Goal: Transaction & Acquisition: Purchase product/service

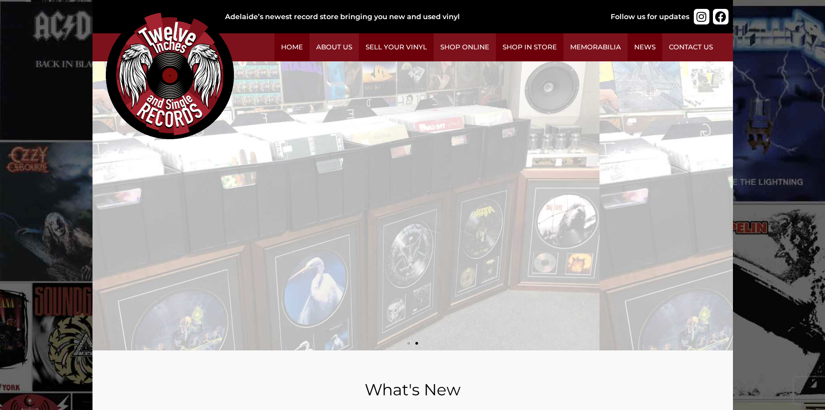
click at [234, 139] on img at bounding box center [170, 75] width 128 height 128
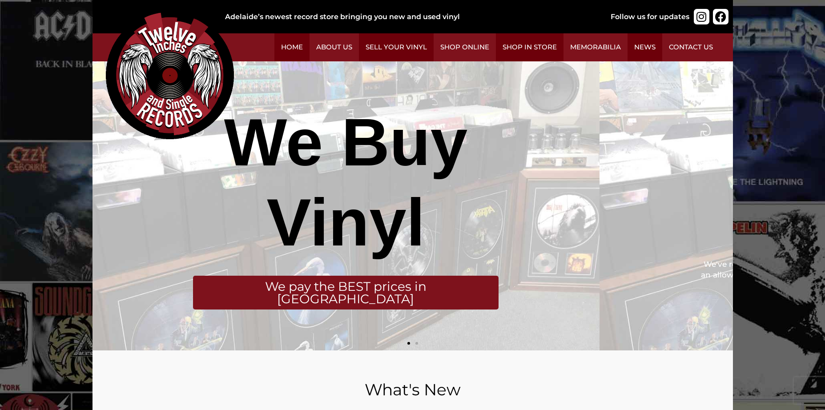
click at [576, 61] on link "Memorabilia" at bounding box center [595, 47] width 64 height 28
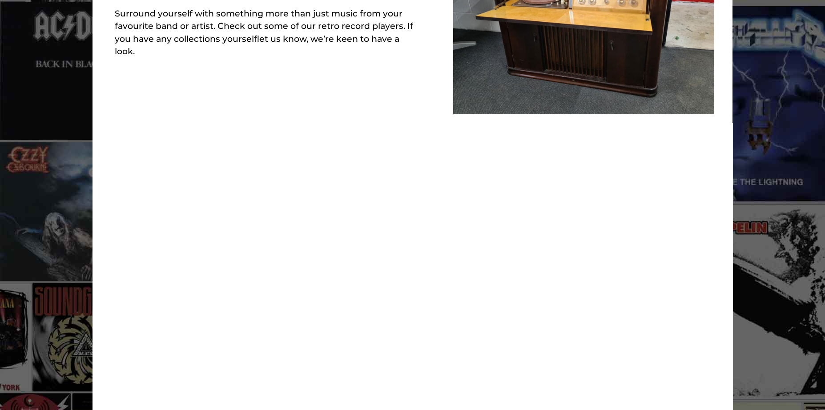
scroll to position [311, 0]
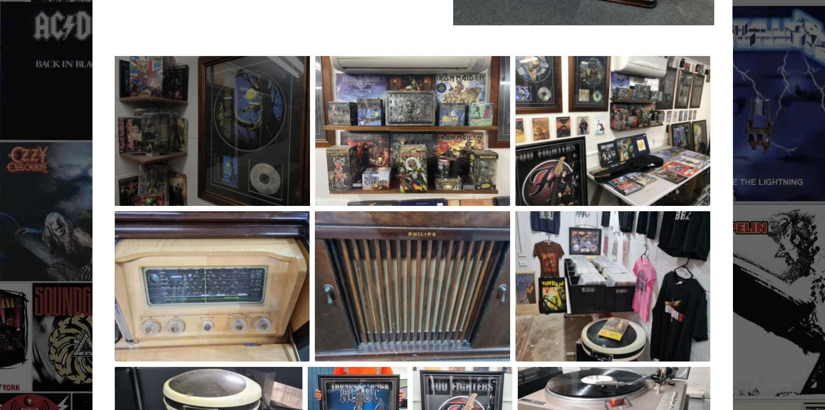
click at [294, 133] on div at bounding box center [213, 131] width 196 height 150
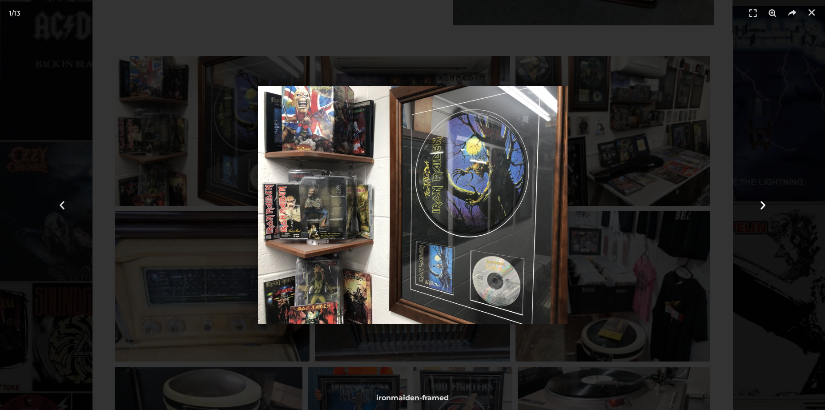
click at [759, 206] on icon "Next slide" at bounding box center [762, 205] width 11 height 11
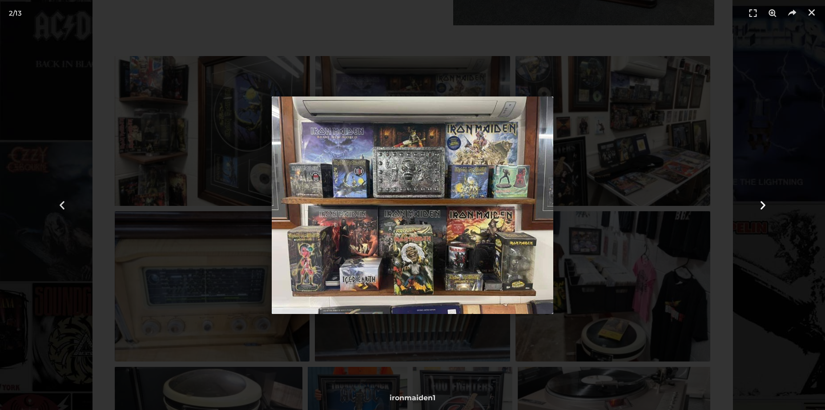
click at [759, 206] on icon "Next slide" at bounding box center [762, 205] width 11 height 11
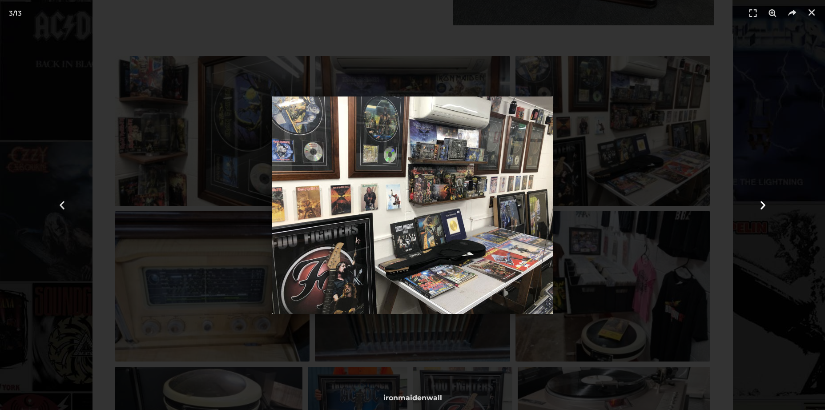
click at [759, 206] on icon "Next slide" at bounding box center [762, 205] width 11 height 11
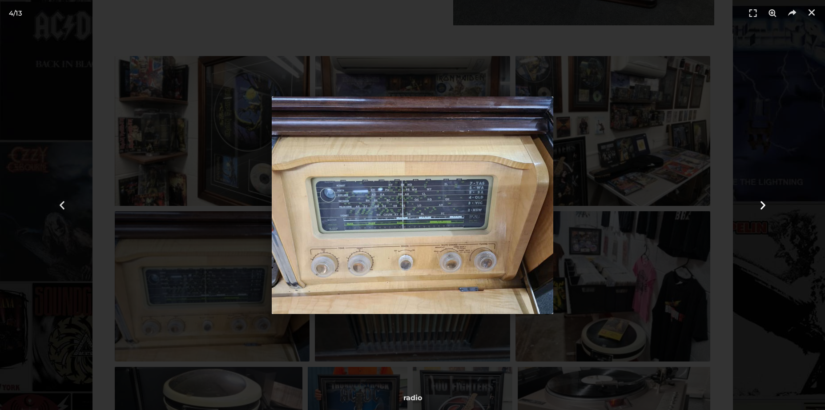
click at [759, 206] on icon "Next slide" at bounding box center [762, 205] width 11 height 11
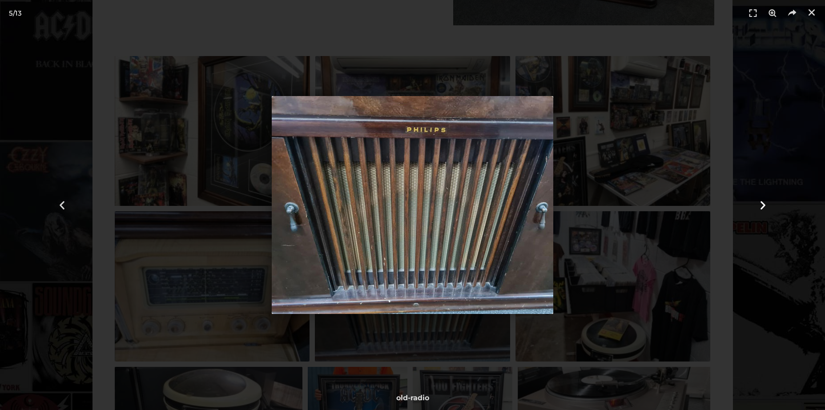
click at [759, 206] on icon "Next slide" at bounding box center [762, 205] width 11 height 11
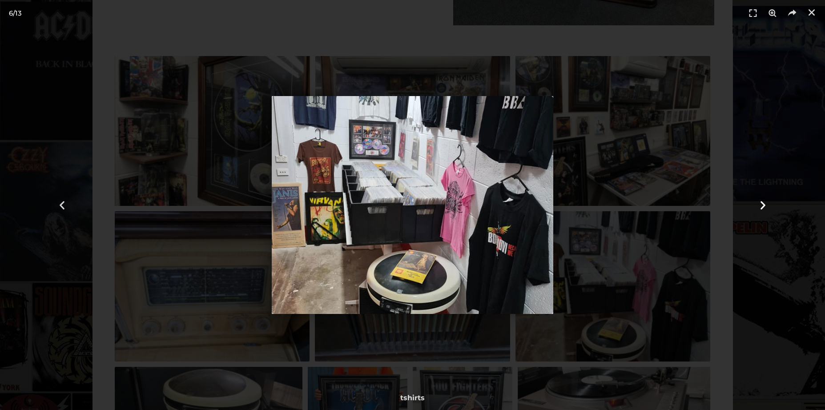
click at [759, 206] on icon "Next slide" at bounding box center [762, 205] width 11 height 11
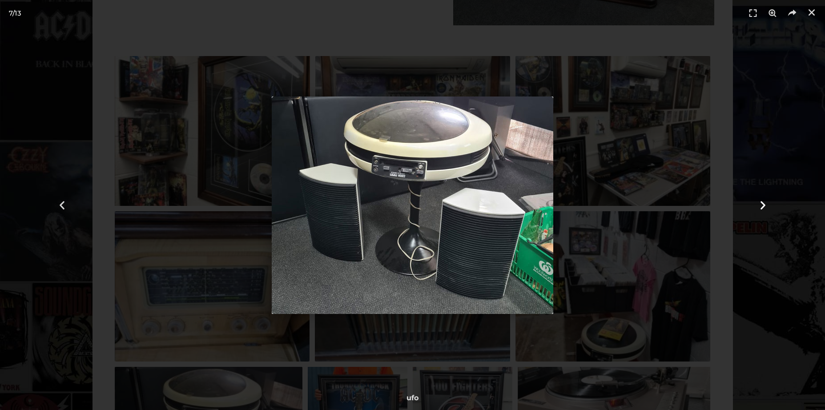
click at [759, 206] on icon "Next slide" at bounding box center [762, 205] width 11 height 11
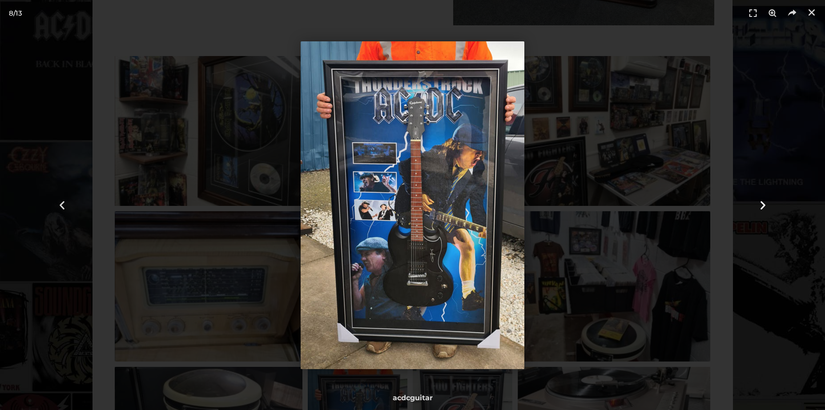
click at [759, 206] on icon "Next slide" at bounding box center [762, 205] width 11 height 11
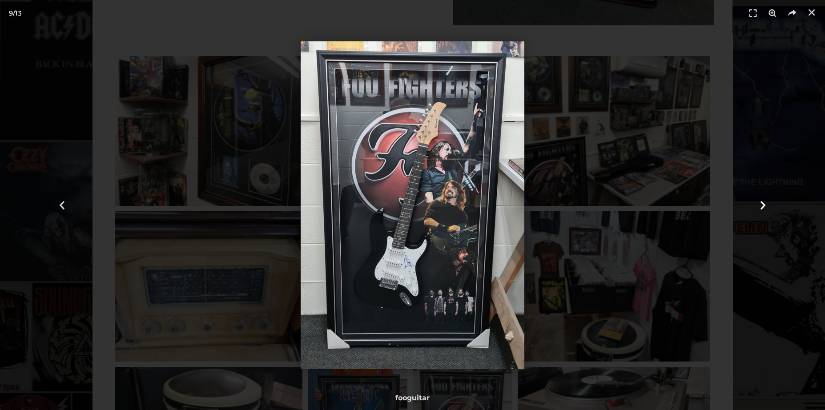
click at [759, 206] on icon "Next slide" at bounding box center [762, 205] width 11 height 11
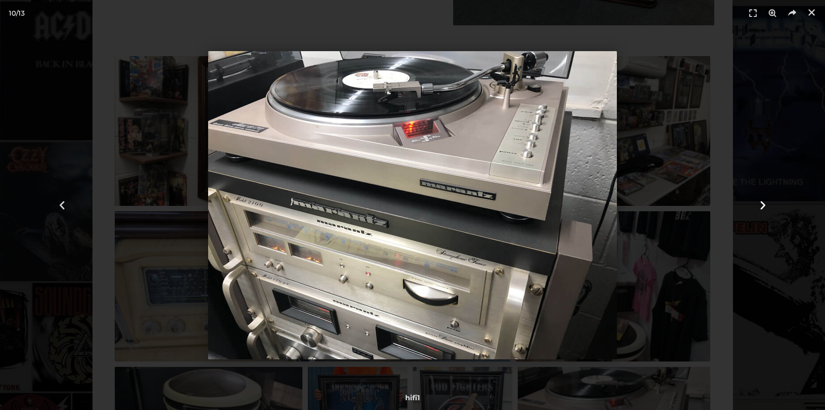
click at [759, 206] on icon "Next slide" at bounding box center [762, 205] width 11 height 11
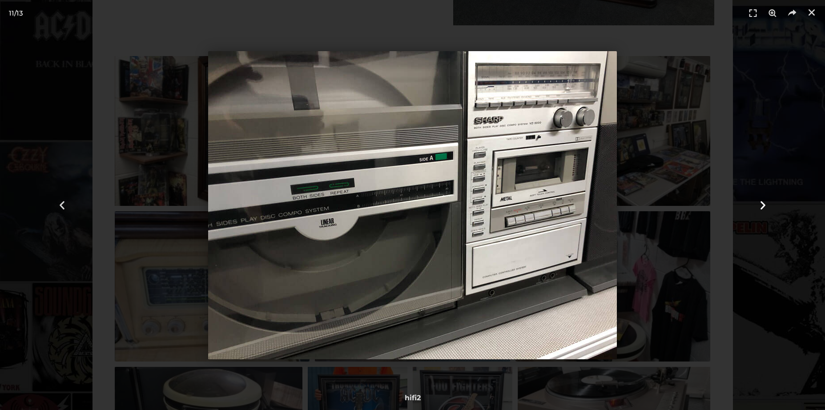
click at [759, 206] on icon "Next slide" at bounding box center [762, 205] width 11 height 11
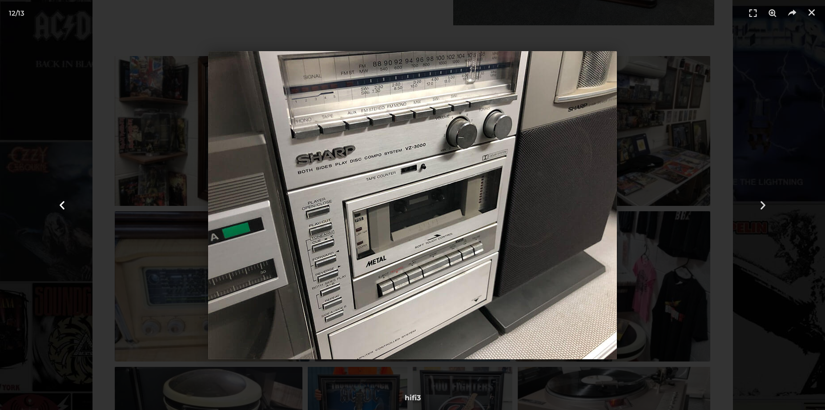
click at [62, 212] on div "Previous" at bounding box center [62, 205] width 124 height 410
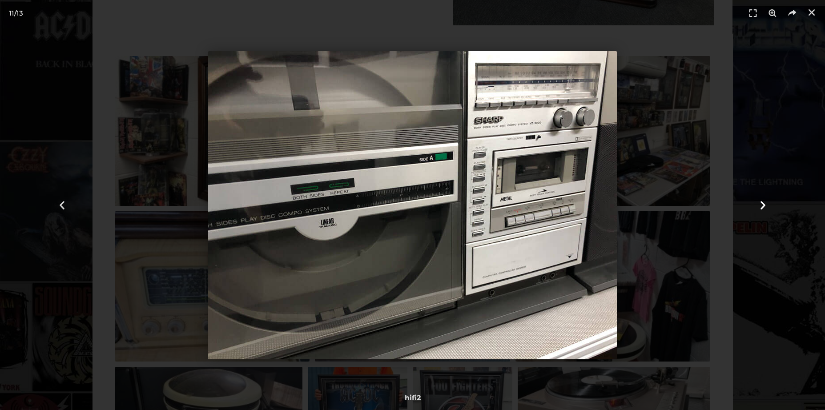
click at [742, 209] on div "Next" at bounding box center [763, 205] width 124 height 410
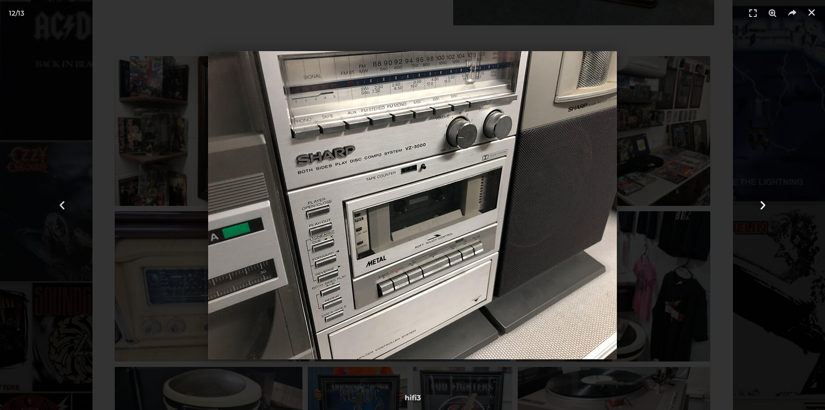
click at [742, 209] on div "Next" at bounding box center [763, 205] width 124 height 410
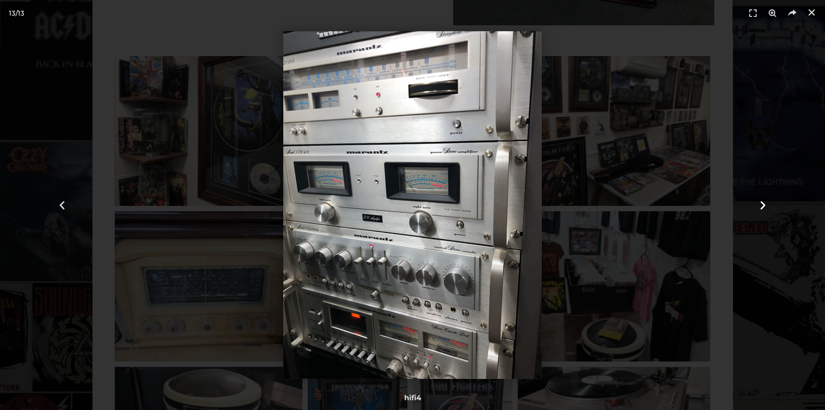
click at [742, 209] on div "Next" at bounding box center [763, 205] width 124 height 410
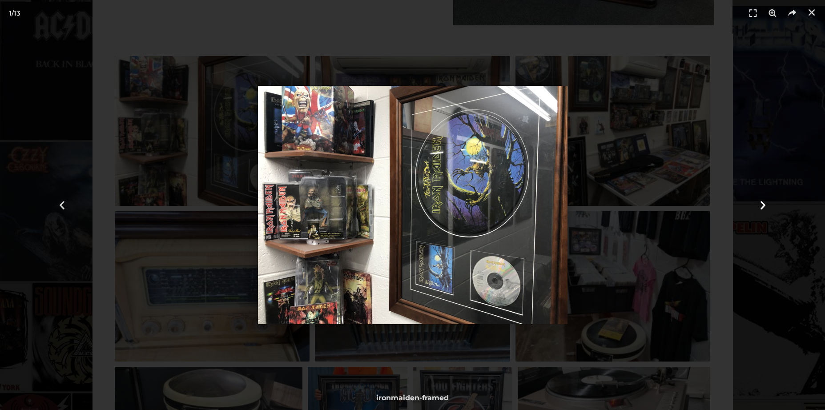
click at [742, 209] on div "Next" at bounding box center [763, 205] width 124 height 410
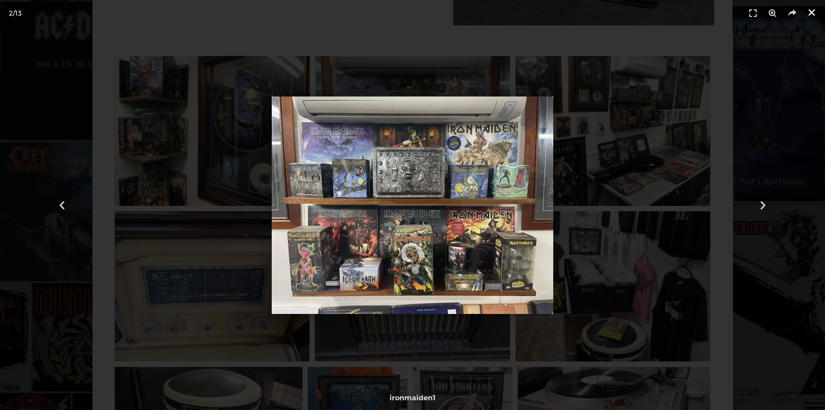
click at [813, 12] on icon "Close (Esc)" at bounding box center [811, 12] width 9 height 9
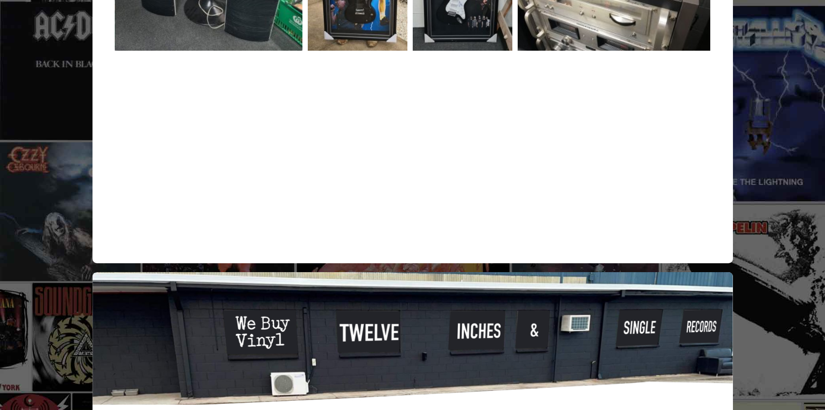
scroll to position [774, 0]
